Goal: Find contact information: Find contact information

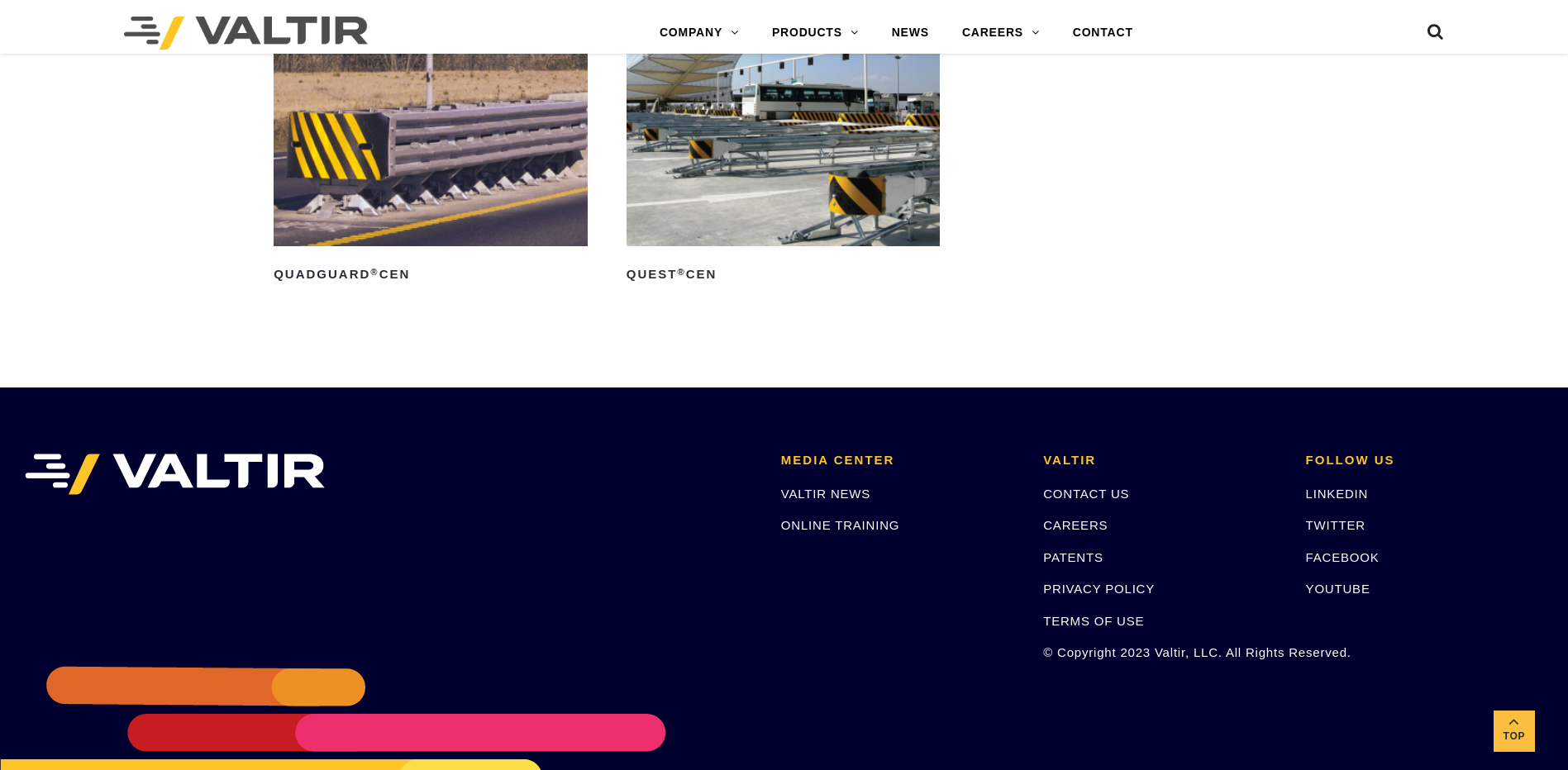
scroll to position [5808, 0]
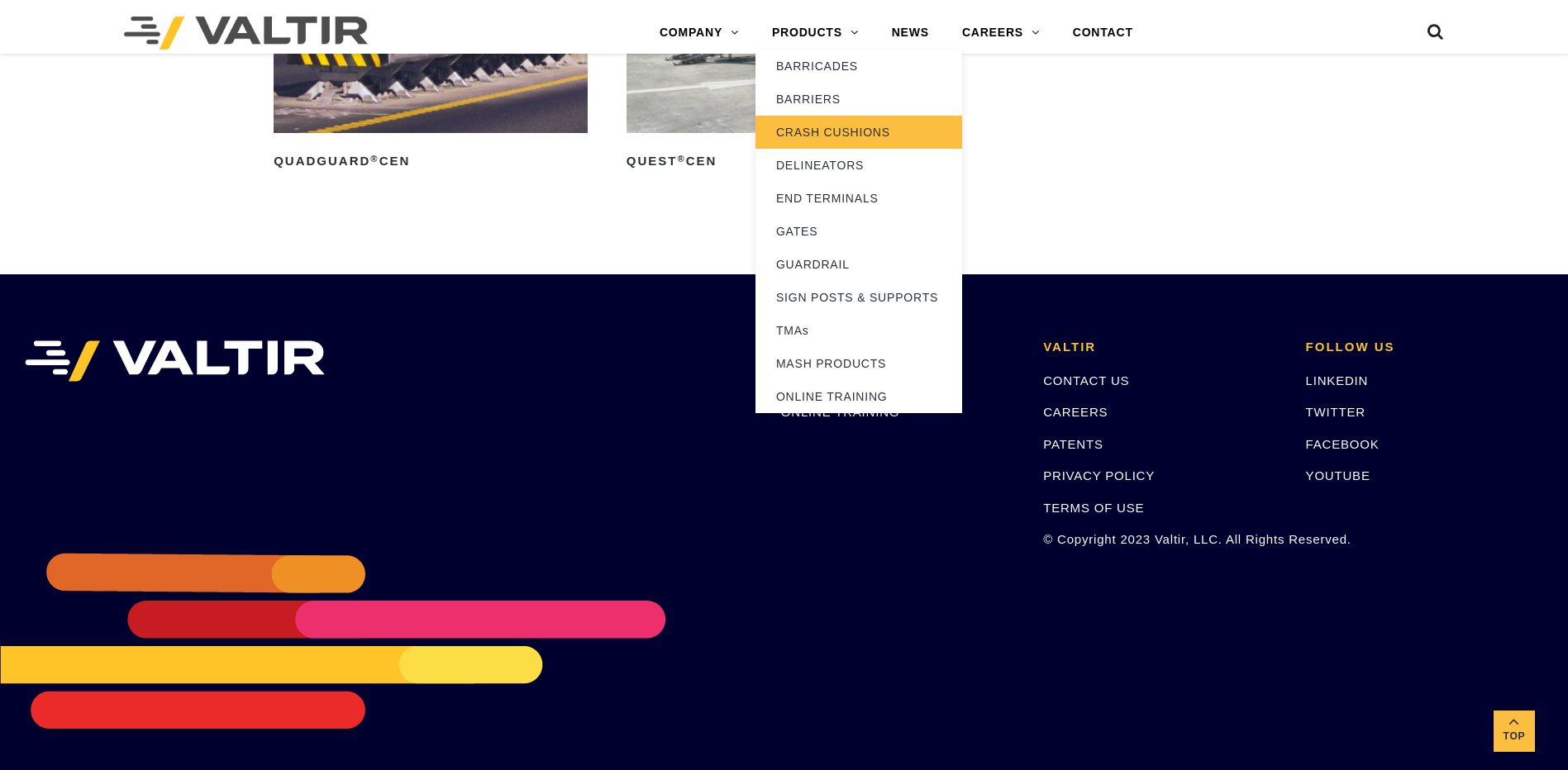
click at [825, 140] on link "CRASH CUSHIONS" at bounding box center [858, 132] width 206 height 33
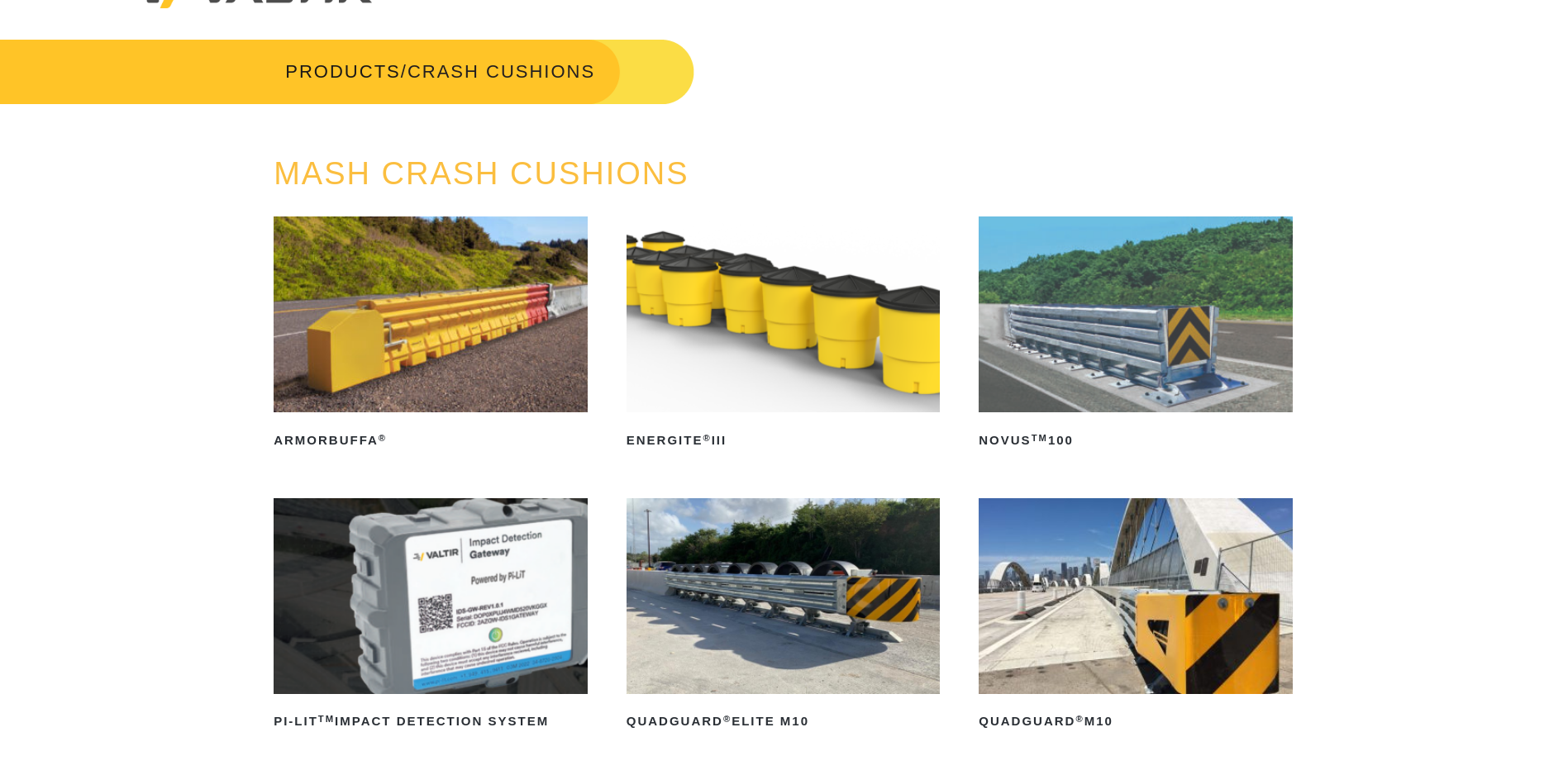
scroll to position [82, 0]
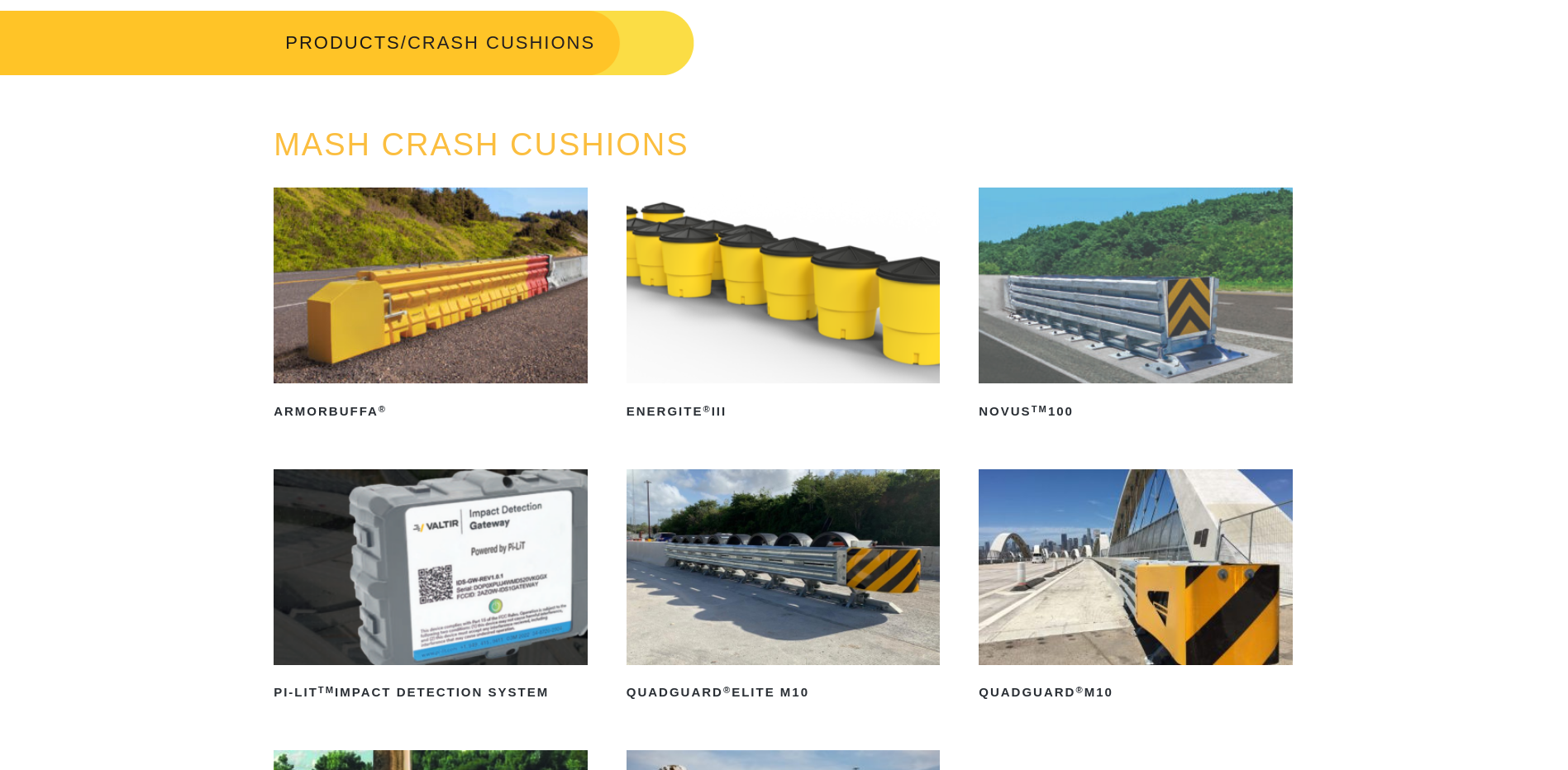
click at [1125, 339] on img at bounding box center [1135, 285] width 314 height 196
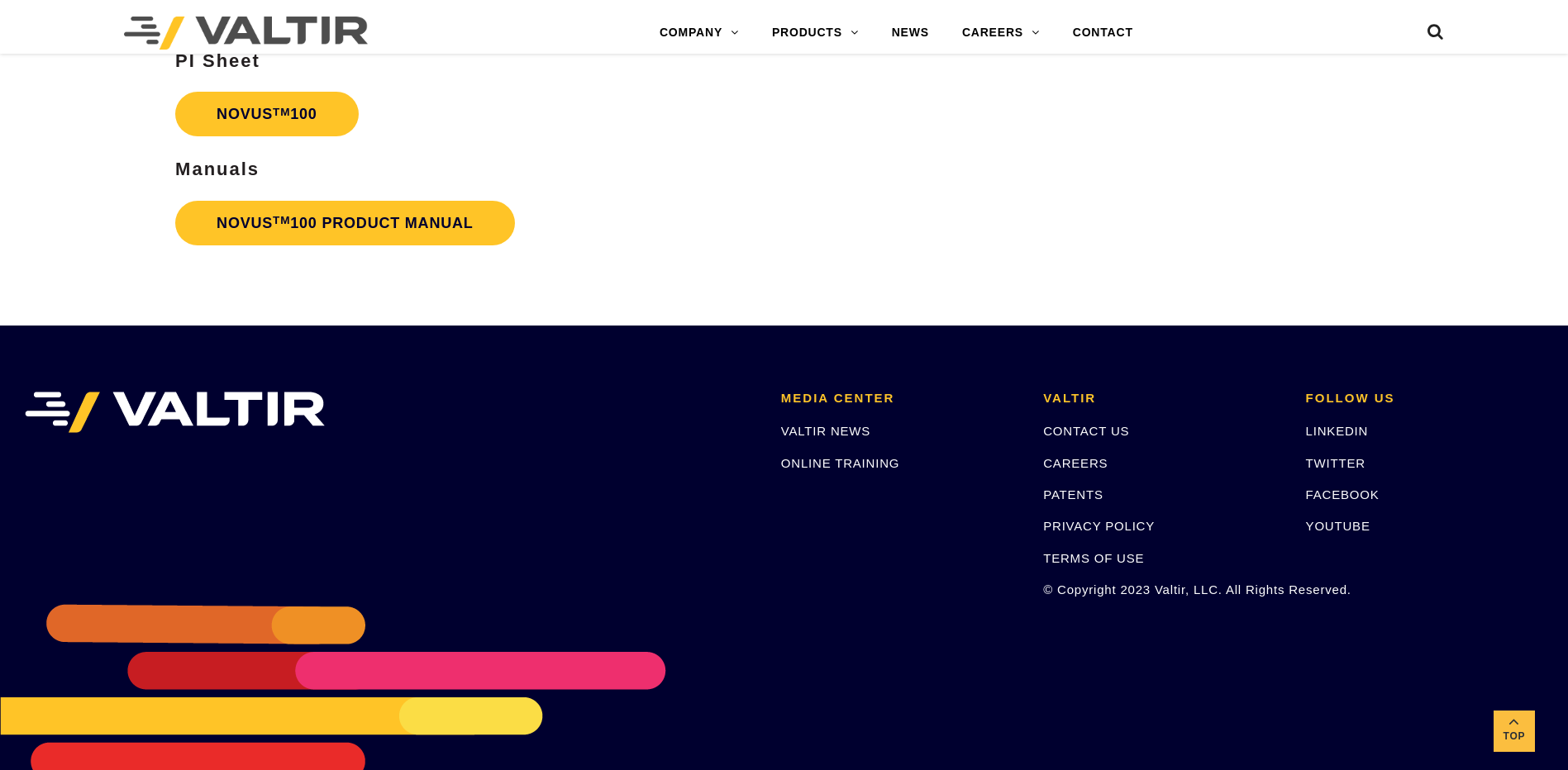
scroll to position [4266, 0]
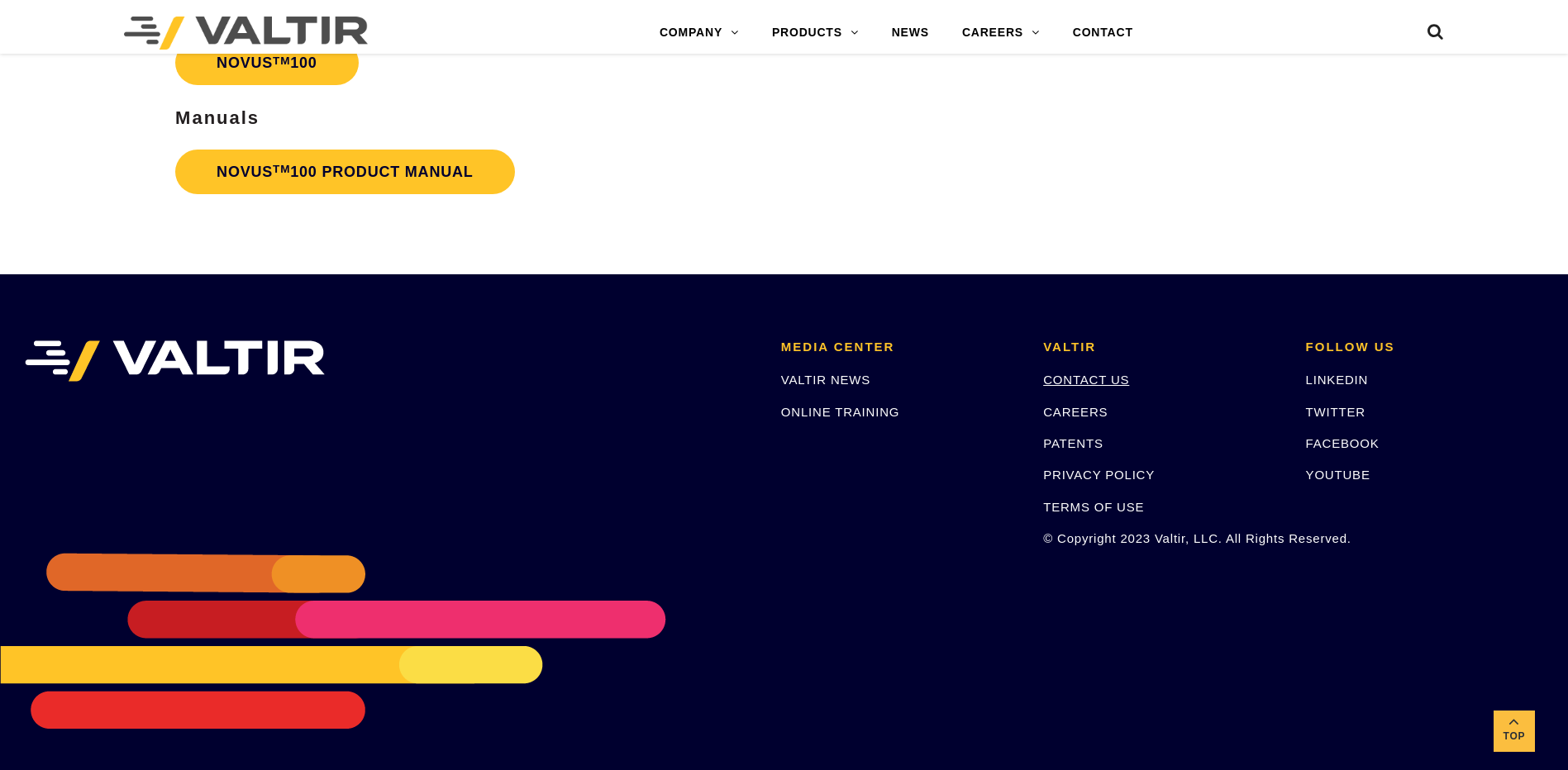
click at [1061, 384] on link "CONTACT US" at bounding box center [1086, 380] width 86 height 14
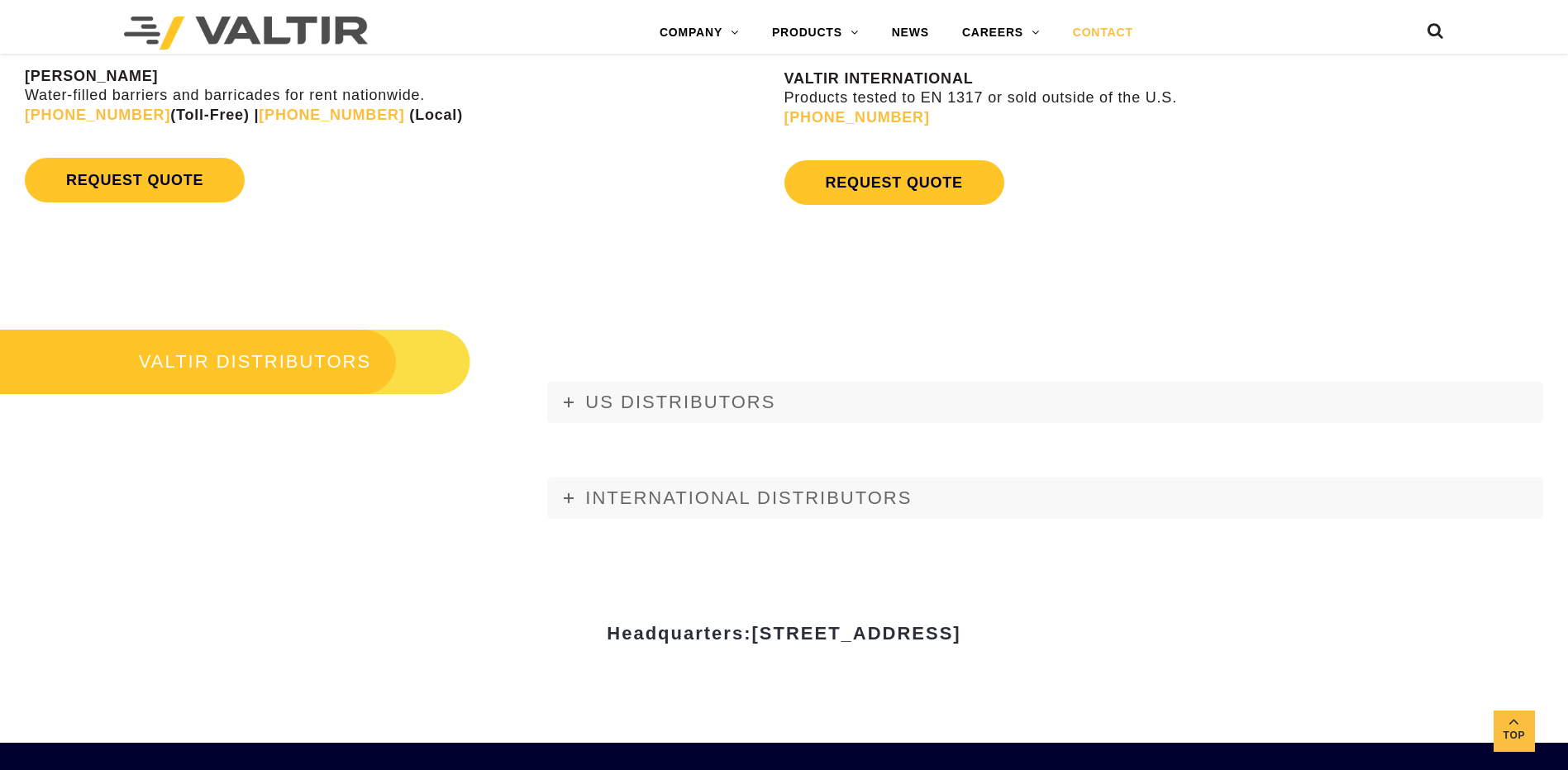
scroll to position [1901, 0]
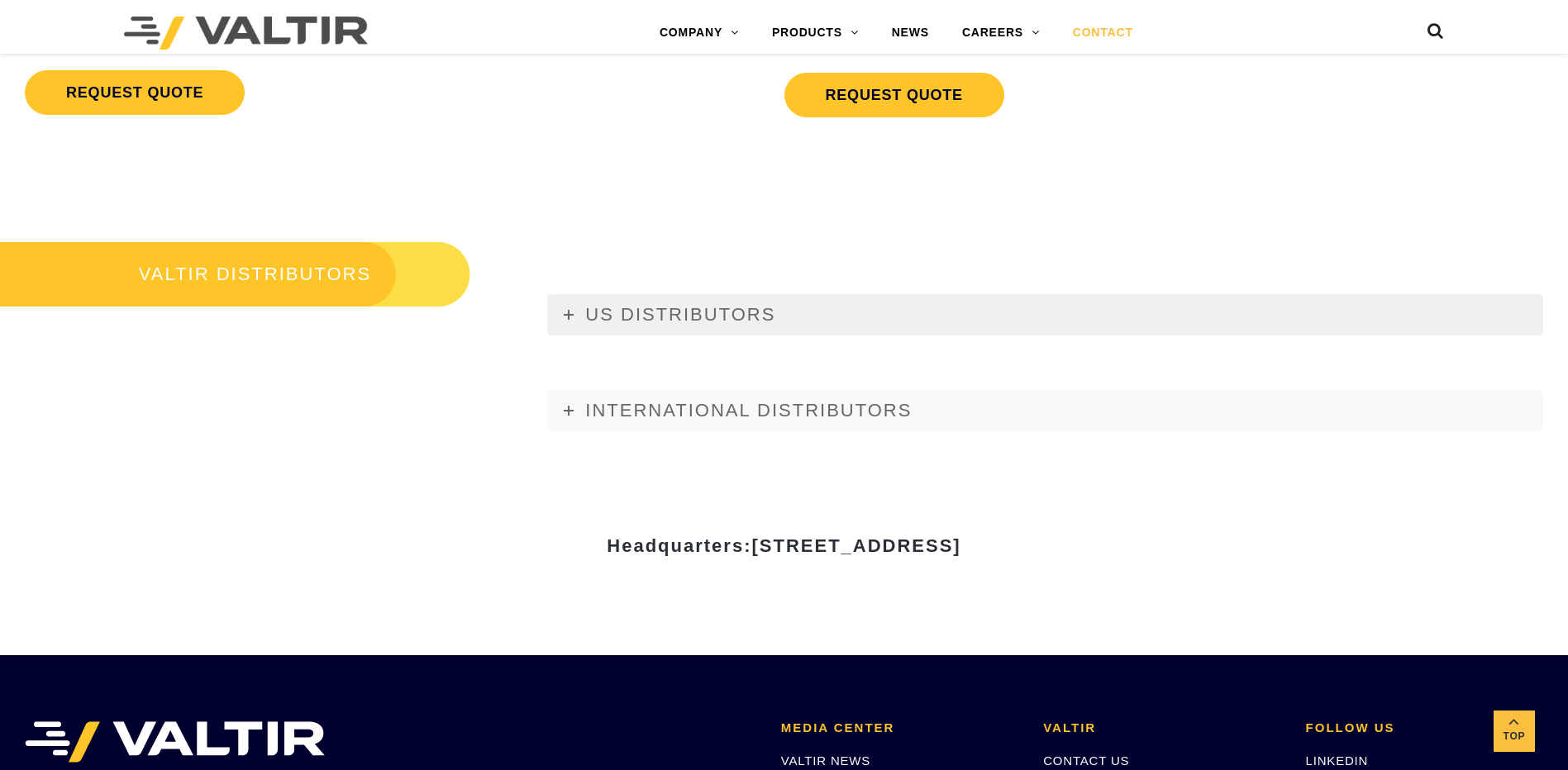
click at [567, 320] on icon at bounding box center [568, 314] width 10 height 10
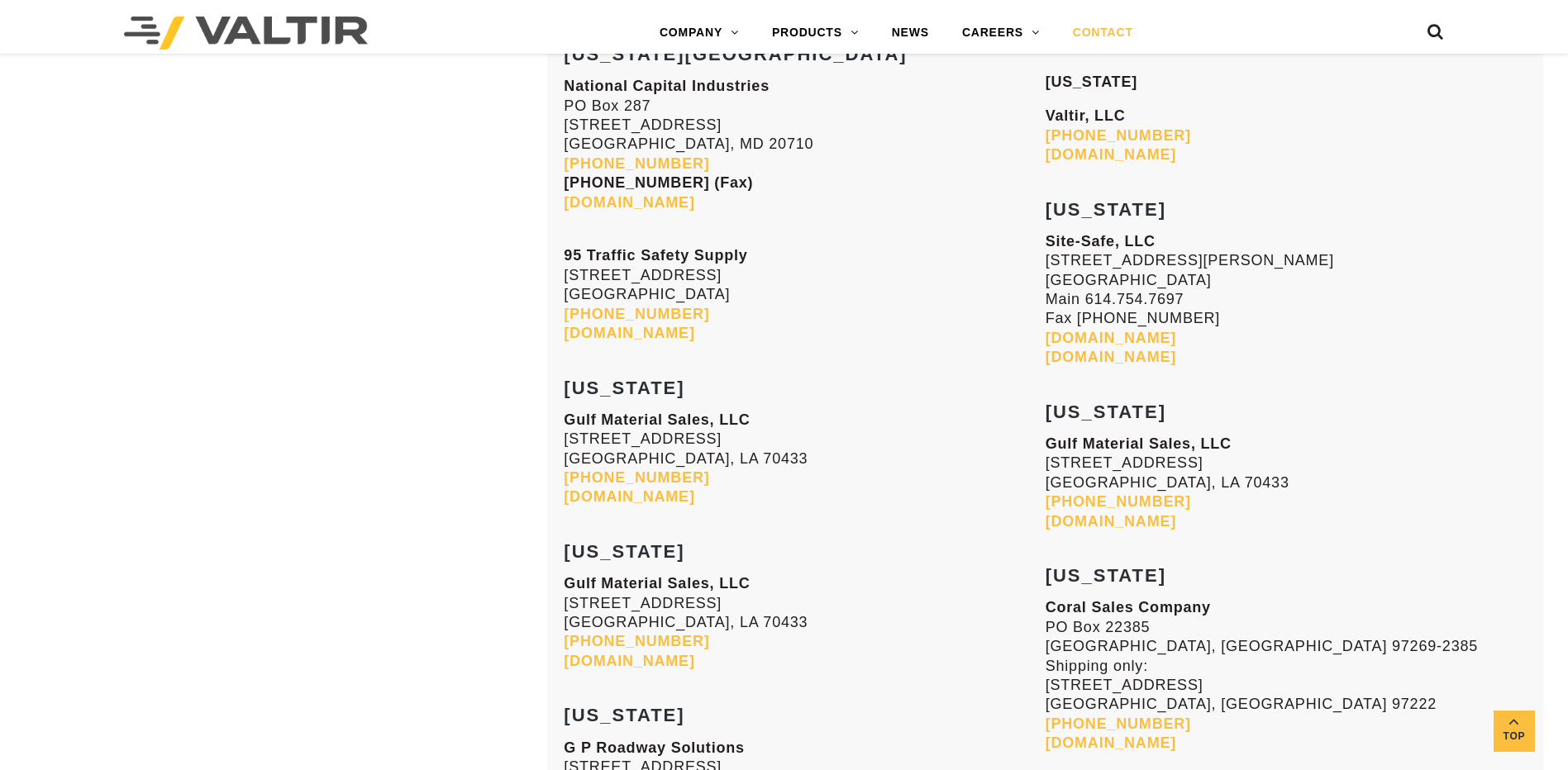
scroll to position [3802, 0]
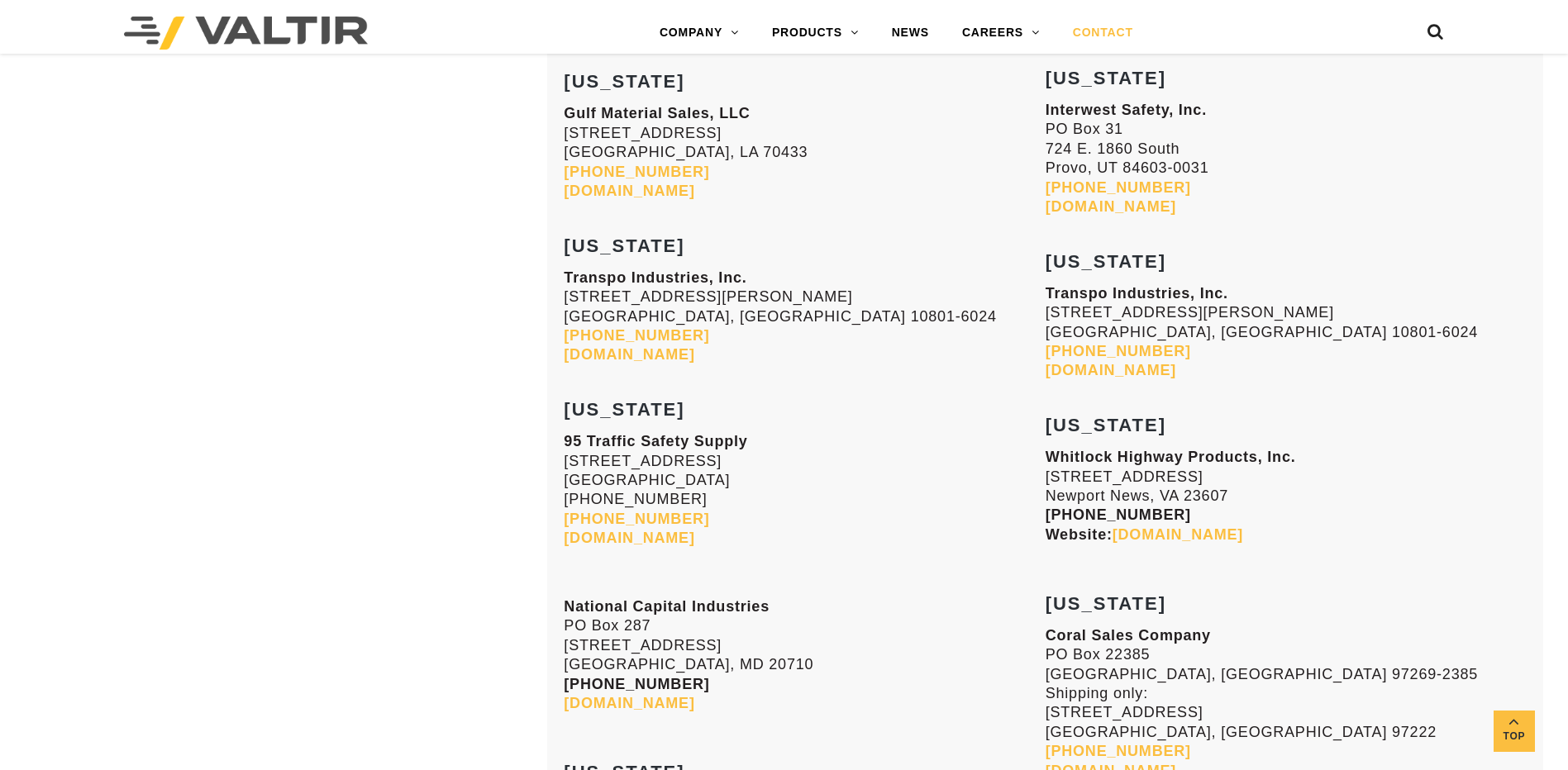
scroll to position [5869, 0]
drag, startPoint x: 794, startPoint y: 550, endPoint x: 797, endPoint y: 541, distance: 9.5
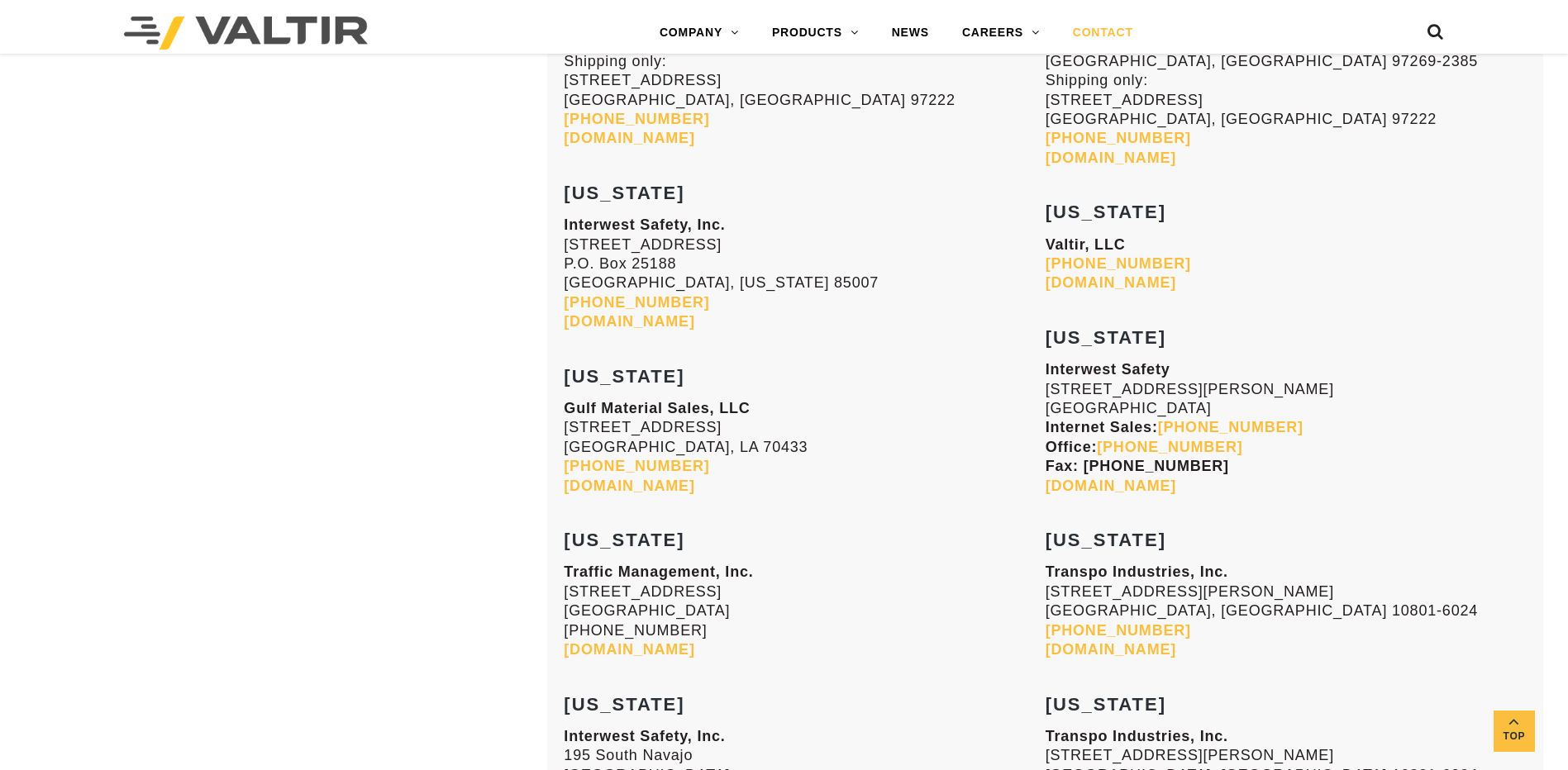
scroll to position [2480, 0]
